Goal: Contribute content: Add original content to the website for others to see

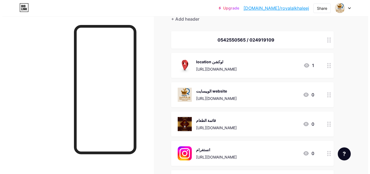
scroll to position [27, 0]
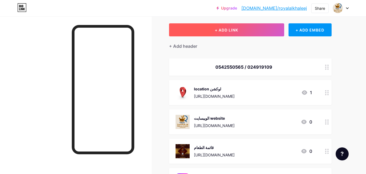
click at [255, 32] on button "+ ADD LINK" at bounding box center [226, 29] width 115 height 13
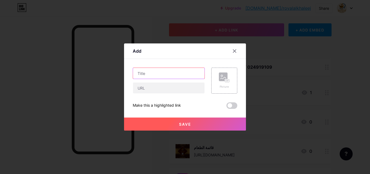
click at [166, 73] on input "text" at bounding box center [169, 73] width 72 height 11
type input "tiktok"
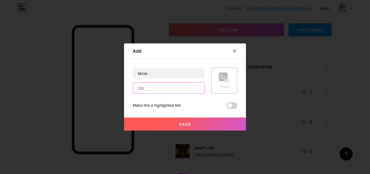
click at [160, 92] on input "text" at bounding box center [169, 87] width 72 height 11
paste input "[URL][DOMAIN_NAME][DOMAIN_NAME]"
type input "[URL][DOMAIN_NAME][DOMAIN_NAME]"
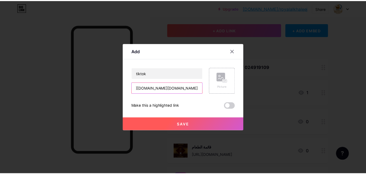
scroll to position [0, 0]
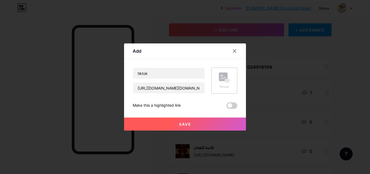
click at [219, 81] on icon at bounding box center [224, 77] width 11 height 10
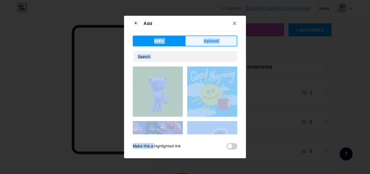
click at [211, 43] on span "Upload" at bounding box center [211, 41] width 15 height 6
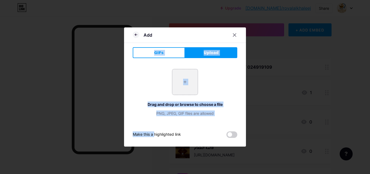
click at [182, 85] on input "file" at bounding box center [184, 81] width 25 height 25
type input "C:\fakepath\images.png"
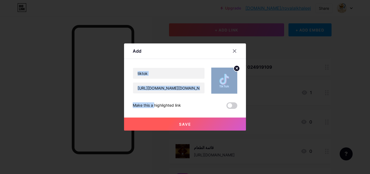
click at [195, 127] on button "Save" at bounding box center [185, 123] width 122 height 13
